Goal: Browse casually

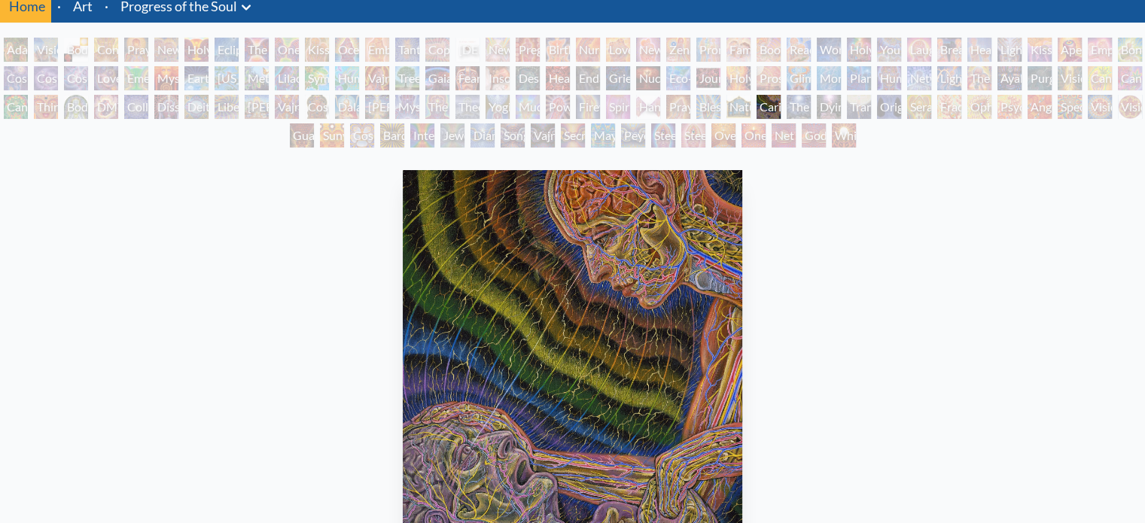
scroll to position [59, 0]
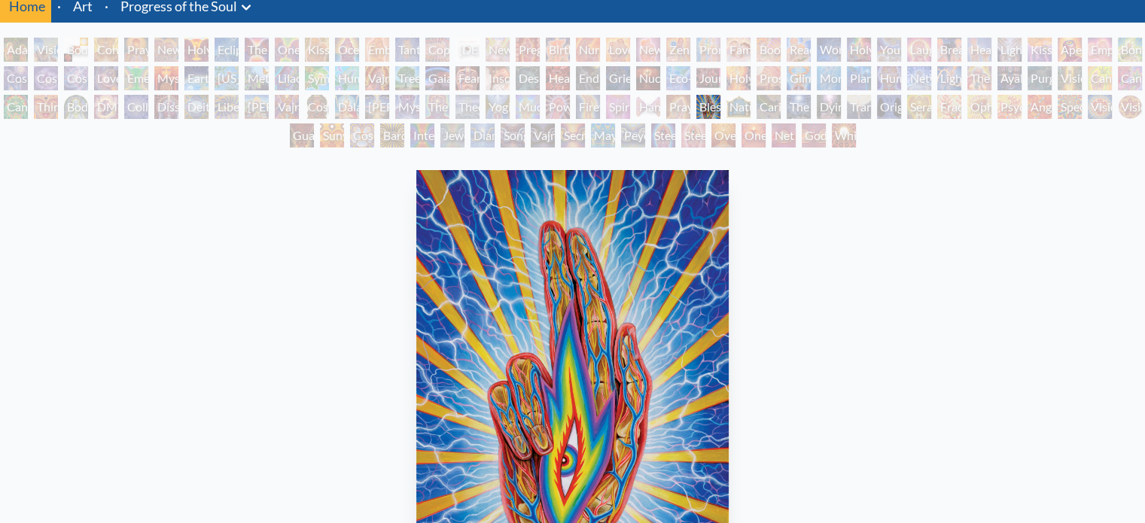
click at [749, 132] on div "One" at bounding box center [753, 135] width 24 height 24
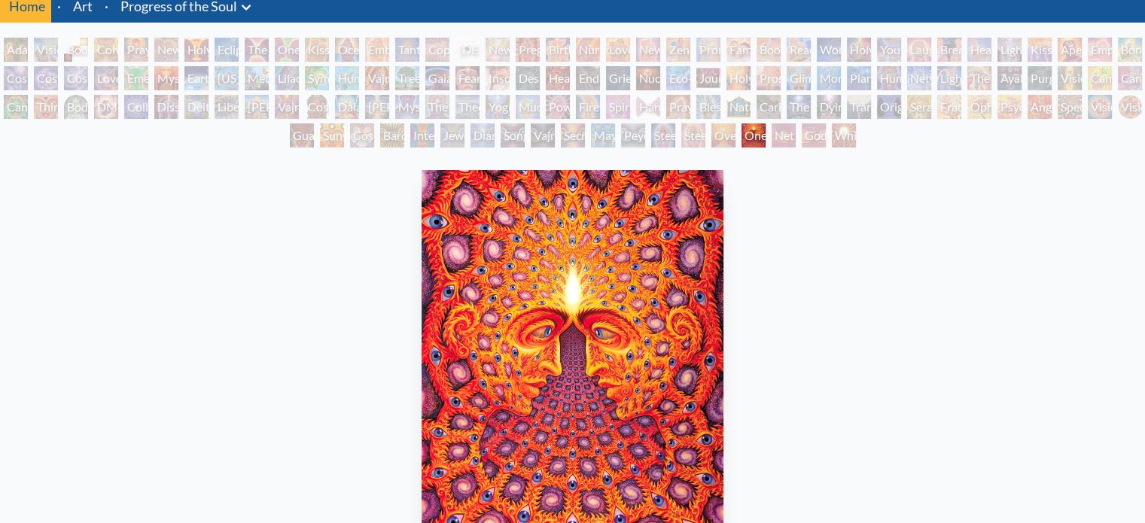
click at [762, 107] on div "Caring" at bounding box center [768, 107] width 24 height 24
